Goal: Contribute content: Add original content to the website for others to see

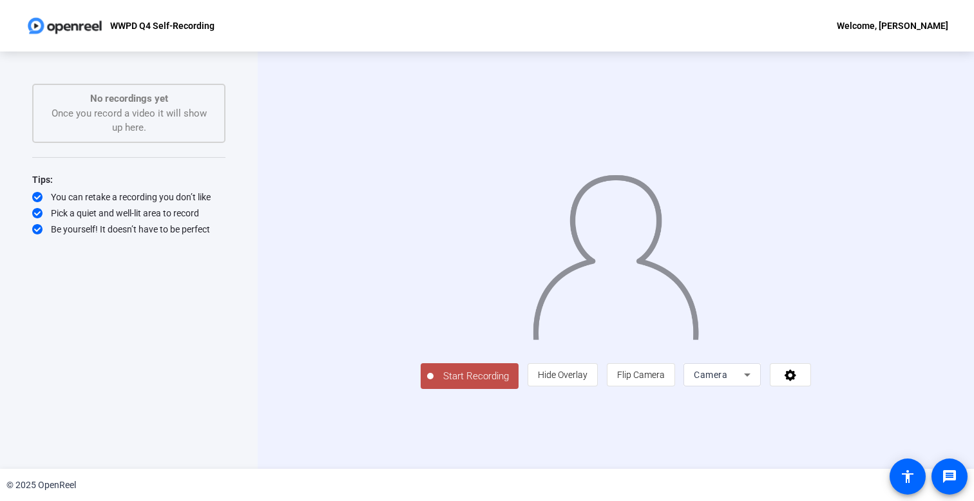
click at [755, 383] on icon at bounding box center [747, 374] width 15 height 15
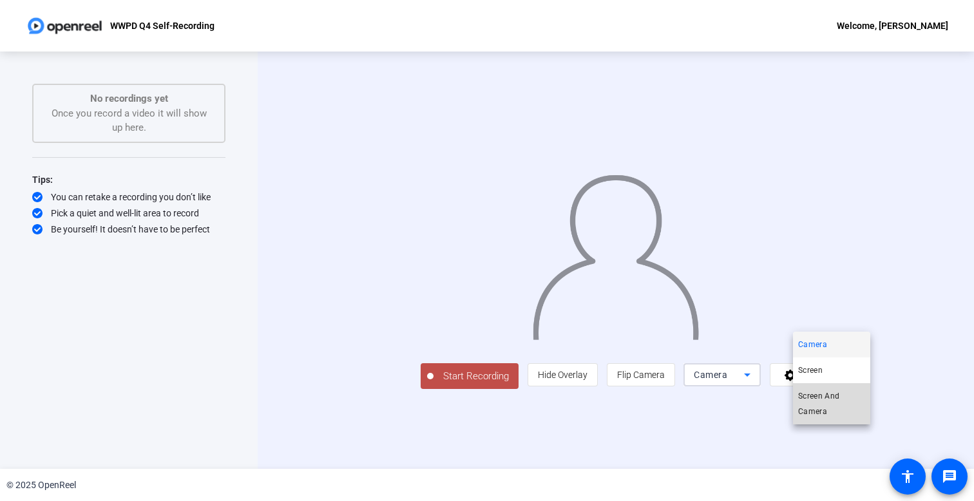
click at [842, 399] on span "Screen And Camera" at bounding box center [831, 404] width 67 height 31
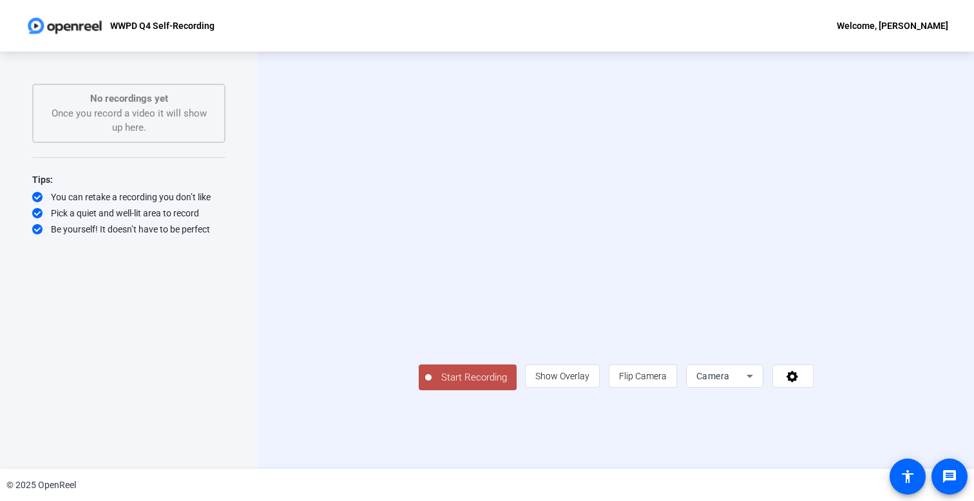
click at [939, 164] on div "Start Recording person Show Overlay flip Flip Camera Camera" at bounding box center [616, 261] width 717 height 418
click at [798, 383] on icon at bounding box center [793, 377] width 12 height 12
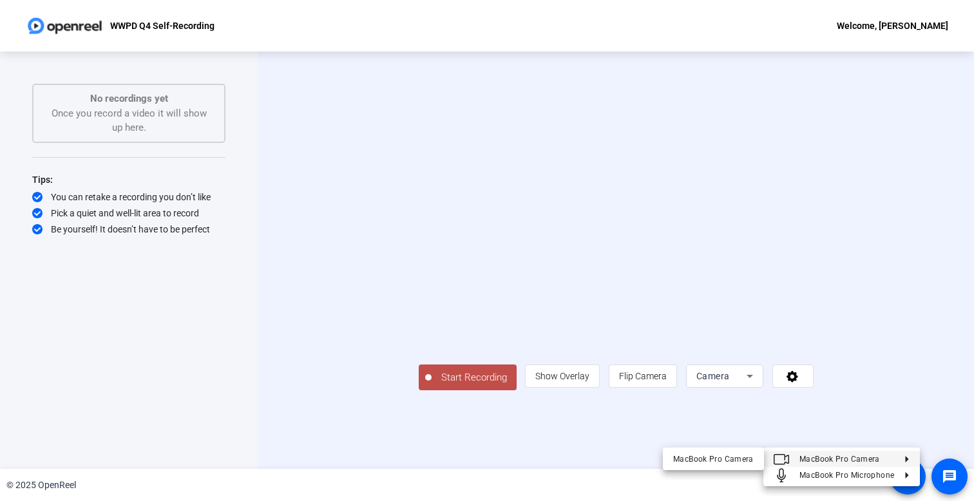
click at [258, 276] on div at bounding box center [487, 250] width 974 height 501
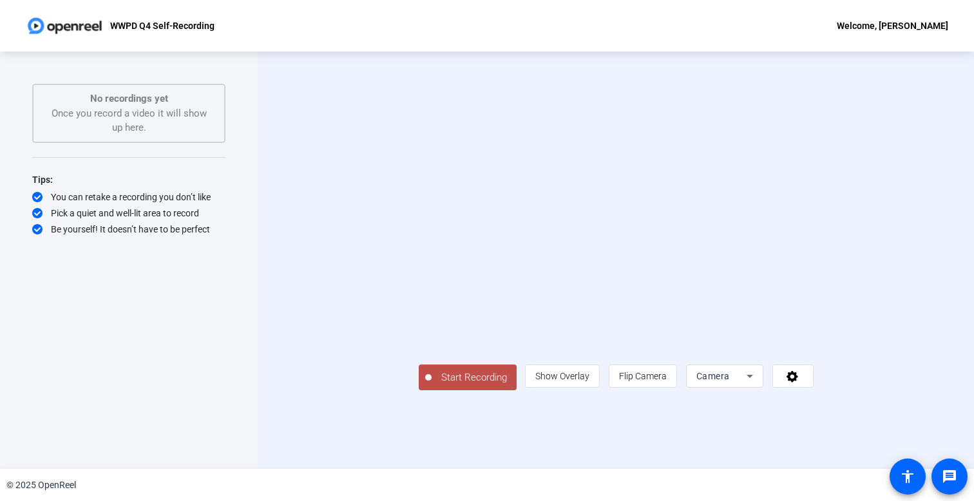
click at [662, 3] on div "WWPD Q4 Self-Recording Welcome, [PERSON_NAME]" at bounding box center [487, 26] width 974 height 52
click at [167, 240] on div "Start Recording No recordings yet Once you record a video it will show up here.…" at bounding box center [128, 247] width 193 height 326
click at [162, 126] on div "No recordings yet Once you record a video it will show up here." at bounding box center [128, 113] width 165 height 44
click at [64, 486] on div "© 2025 OpenReel" at bounding box center [41, 486] width 70 height 14
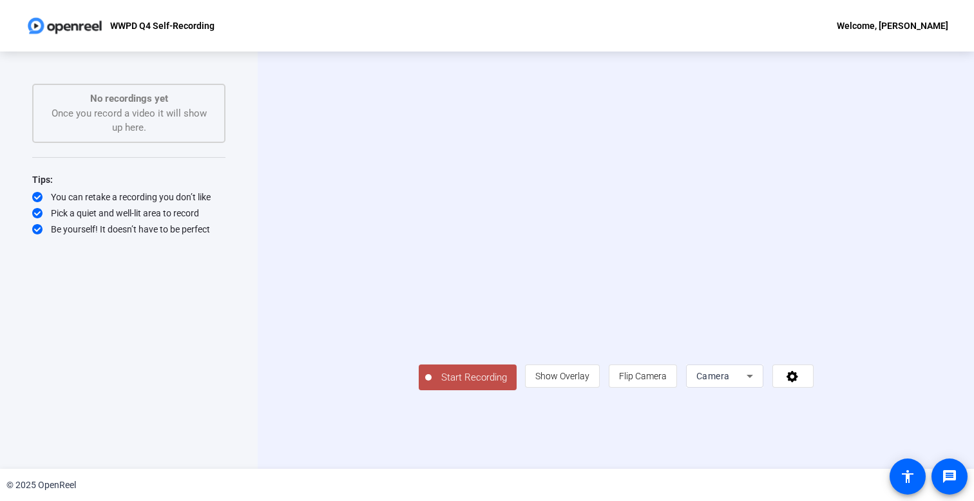
click at [184, 368] on div "Start Recording No recordings yet Once you record a video it will show up here.…" at bounding box center [128, 247] width 193 height 326
